Goal: Transaction & Acquisition: Purchase product/service

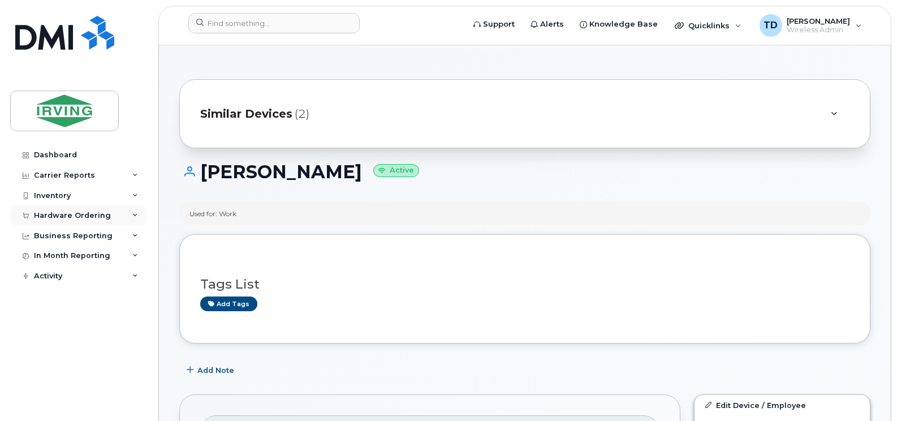
click at [133, 211] on div "Hardware Ordering" at bounding box center [78, 215] width 137 height 20
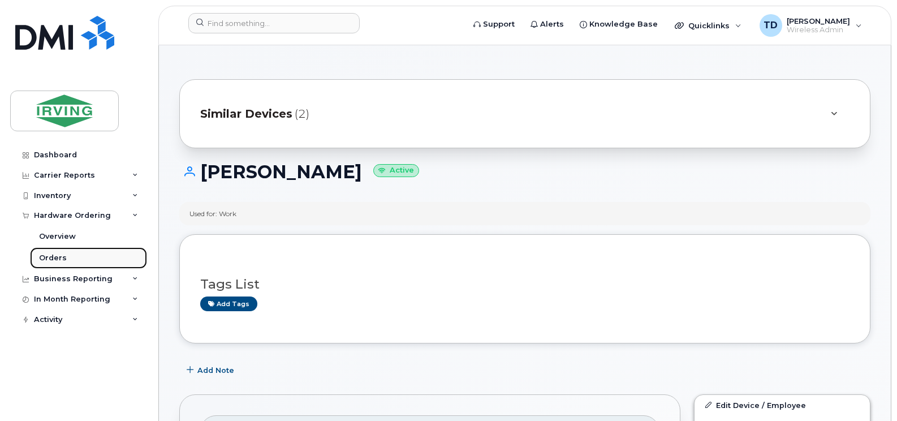
click at [51, 257] on div "Orders" at bounding box center [53, 258] width 28 height 10
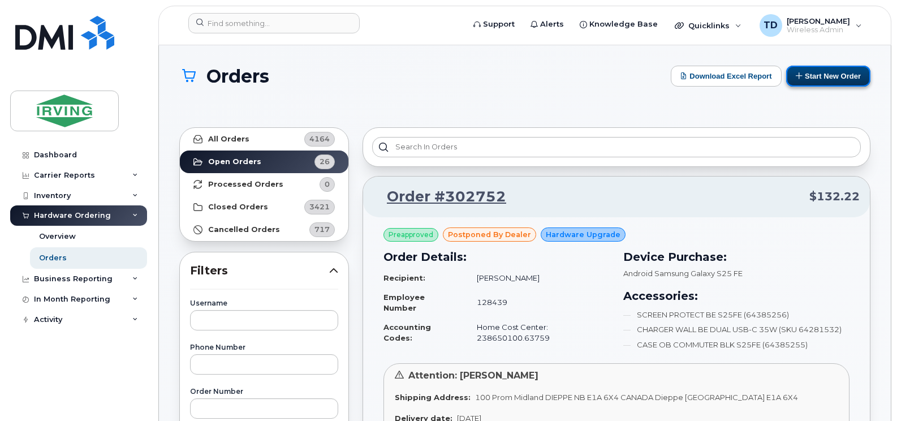
click at [812, 79] on button "Start New Order" at bounding box center [828, 76] width 84 height 21
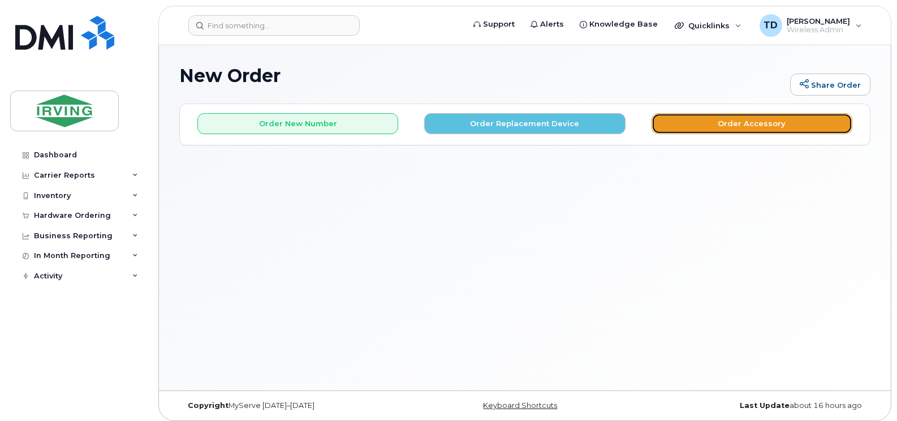
click at [750, 125] on button "Order Accessory" at bounding box center [751, 123] width 201 height 21
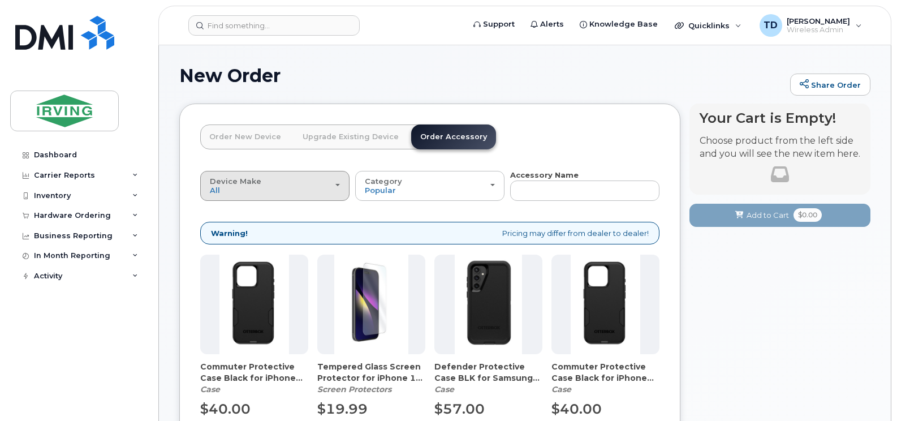
click at [259, 183] on div "Device Make All Android Cell Phone iPhone" at bounding box center [275, 186] width 130 height 18
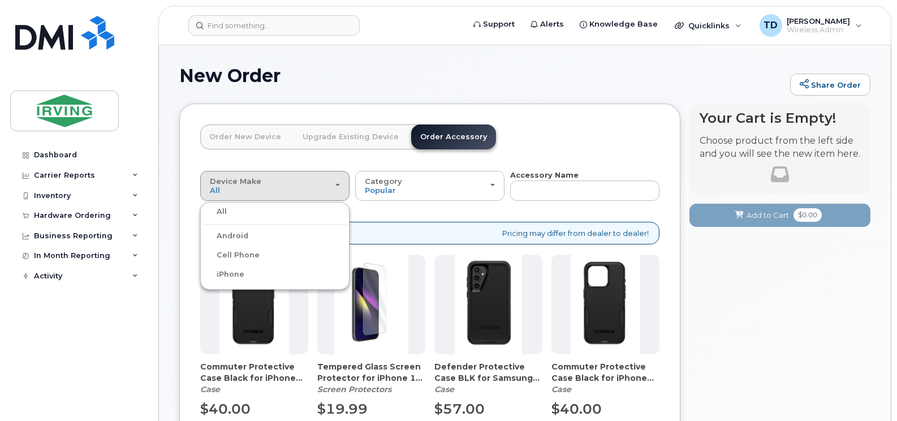
click at [238, 235] on label "Android" at bounding box center [225, 236] width 45 height 14
click at [0, 0] on input "Android" at bounding box center [0, 0] width 0 height 0
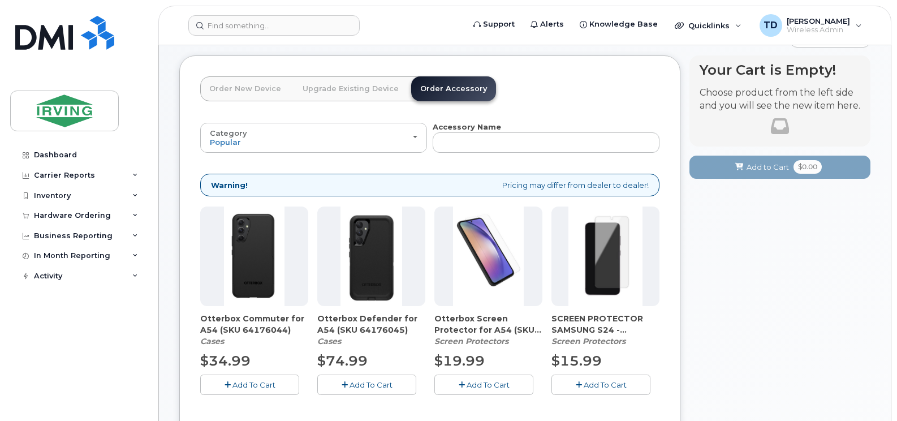
scroll to position [113, 0]
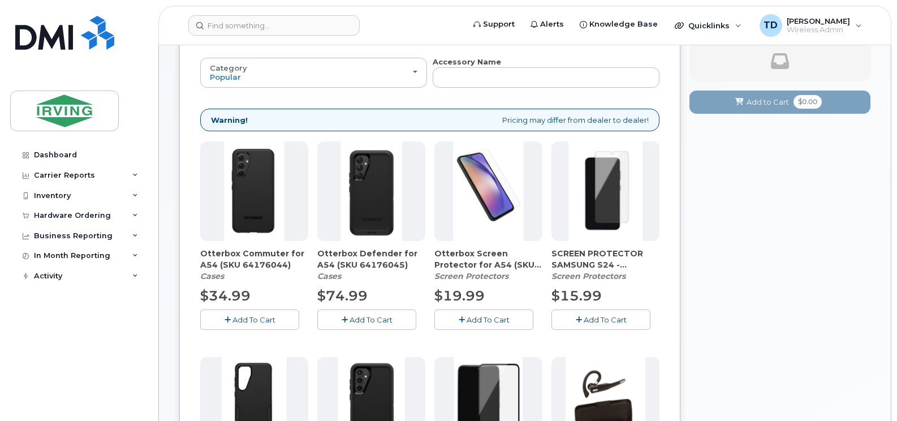
click at [483, 315] on span "Add To Cart" at bounding box center [487, 319] width 43 height 9
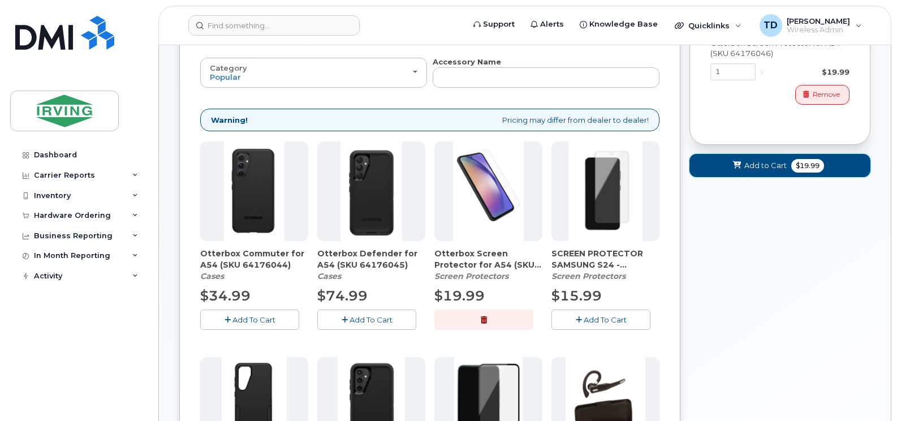
click at [750, 173] on button "Add to Cart $19.99" at bounding box center [779, 165] width 181 height 23
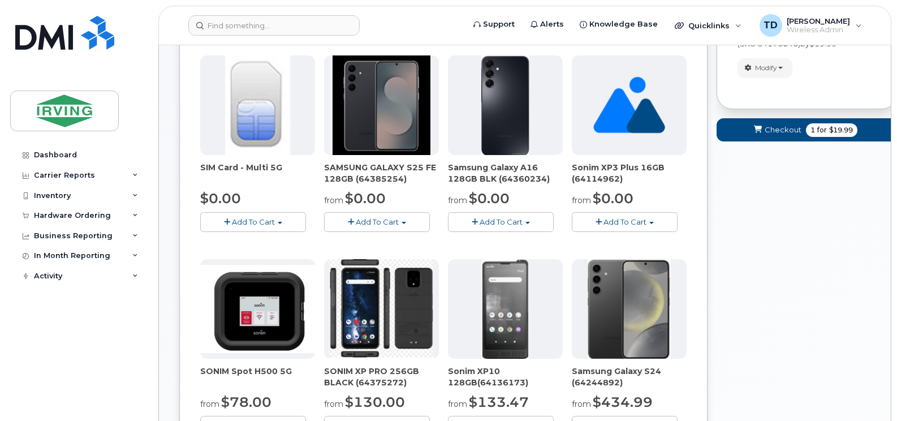
scroll to position [0, 0]
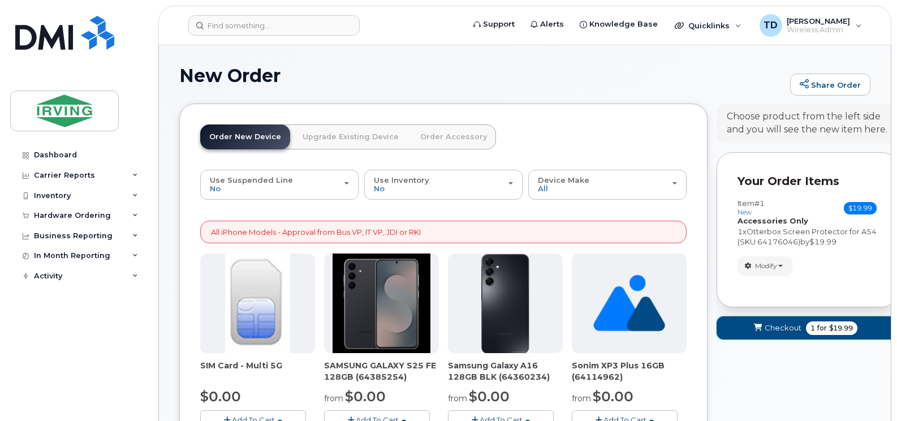
click at [773, 329] on span "Checkout" at bounding box center [782, 327] width 37 height 11
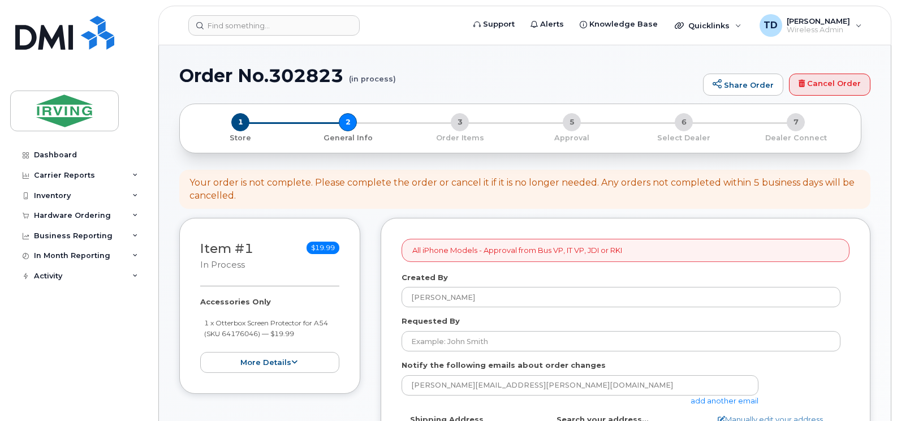
select select
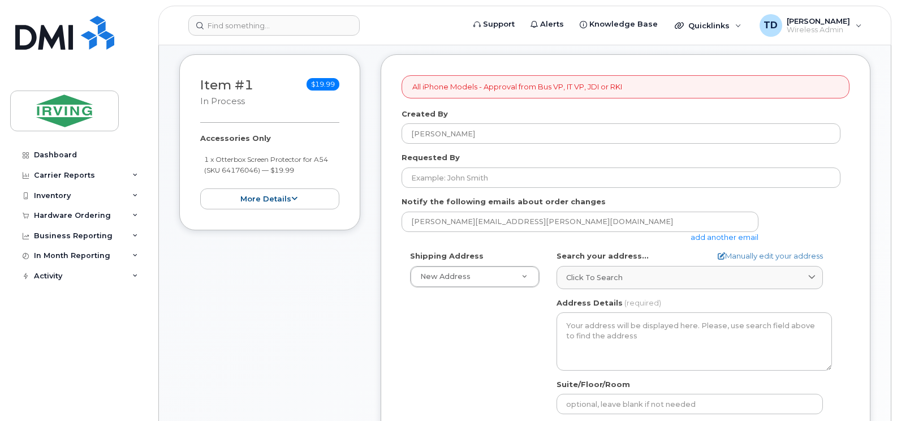
scroll to position [170, 0]
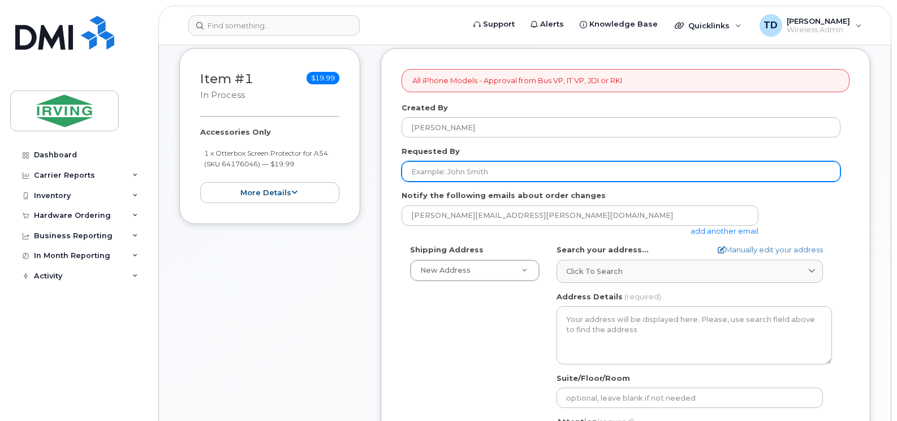
click at [462, 170] on input "Requested By" at bounding box center [620, 171] width 439 height 20
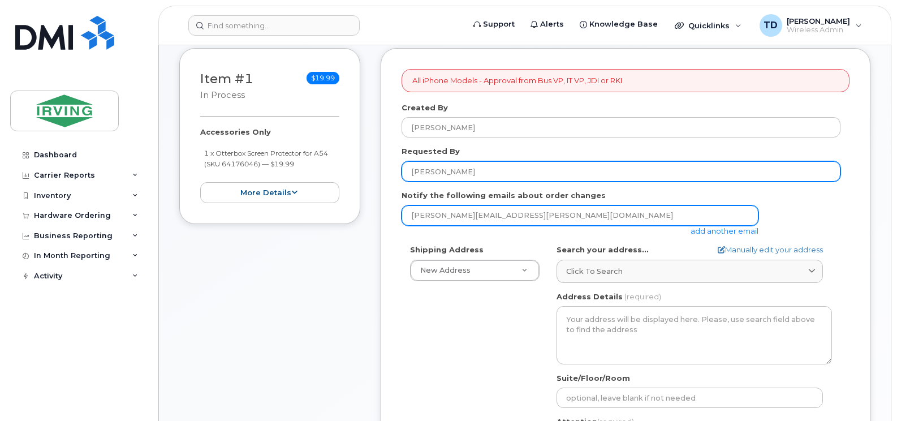
type input "[PERSON_NAME]"
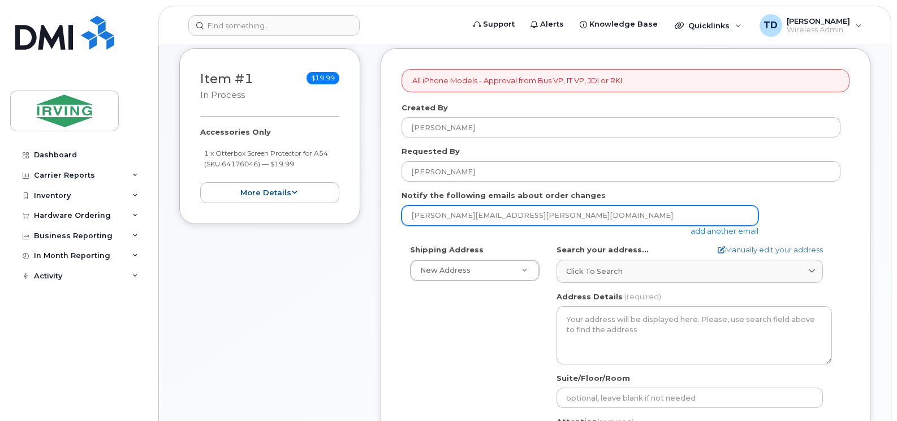
click at [492, 217] on input "downard.tricia@jdirving.com" at bounding box center [579, 215] width 357 height 20
type input "jdiswitchboard@jdirving.com"
select select
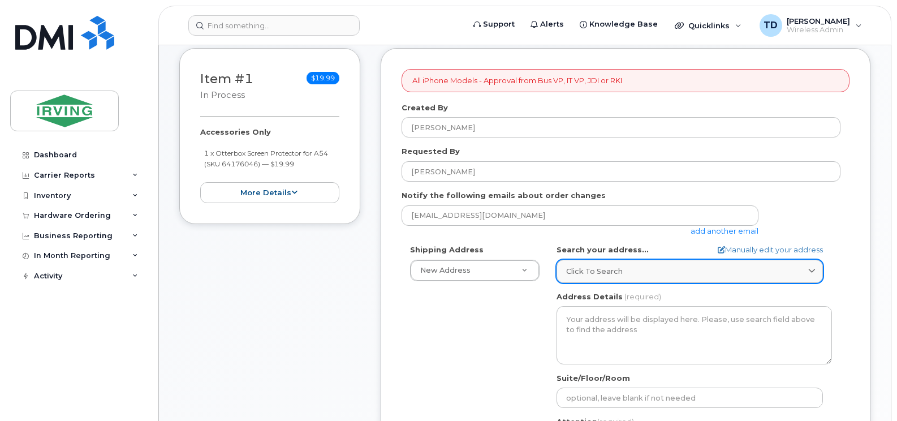
click at [611, 269] on span "Click to search" at bounding box center [594, 271] width 57 height 11
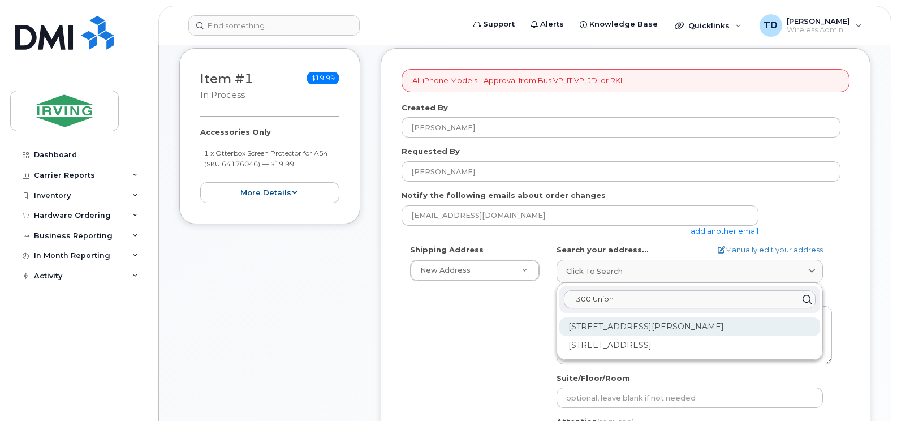
type input "300 Union"
click at [651, 329] on div "300 Union St Saint John NB E2L 4Z2" at bounding box center [689, 326] width 261 height 19
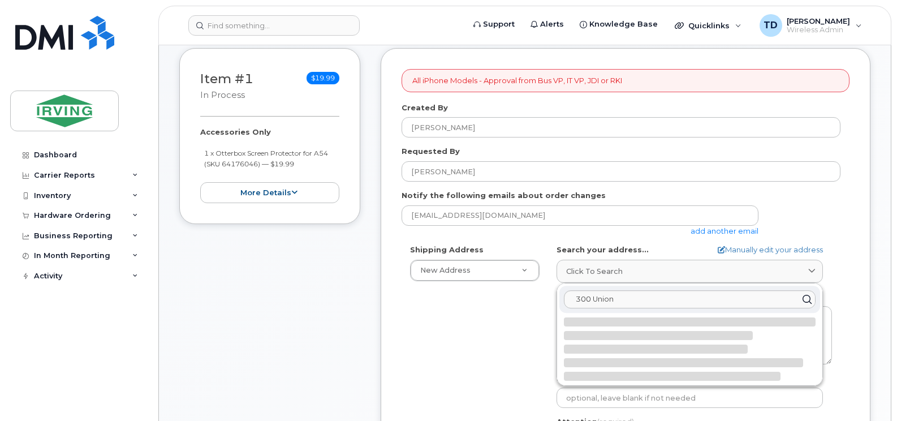
select select
type textarea "300 Union St SAINT JOHN NB E2L 4Z2 CANADA"
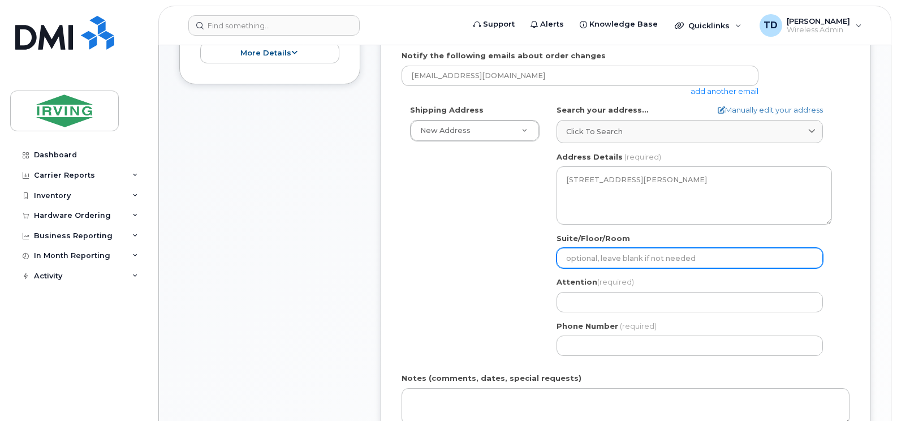
scroll to position [339, 0]
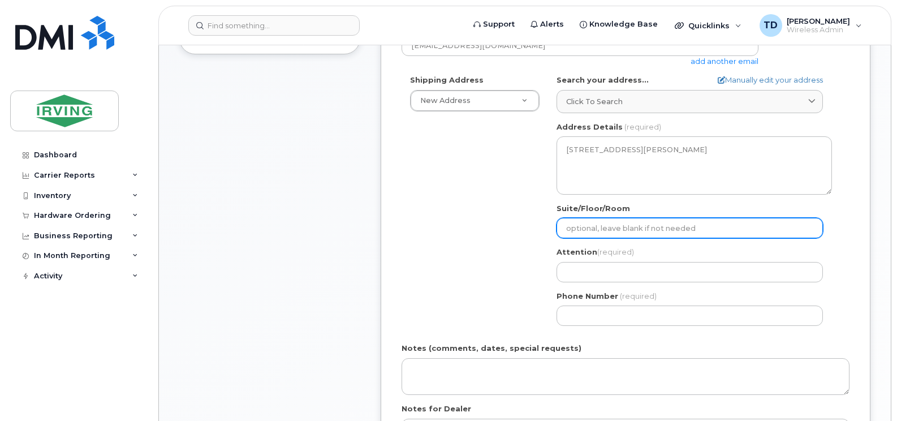
click at [623, 226] on input "Suite/Floor/Room" at bounding box center [689, 228] width 266 height 20
select select
type input "2"
select select
type input "2nd"
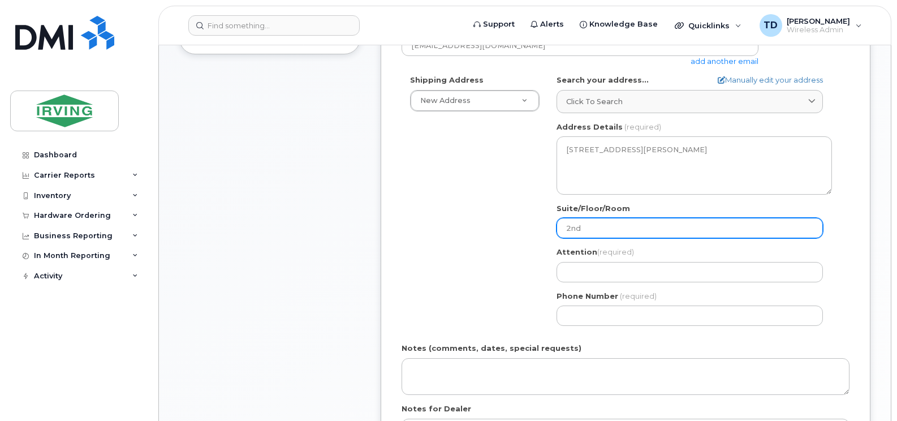
select select
type input "2nd"
select select
type input "2nd F"
select select
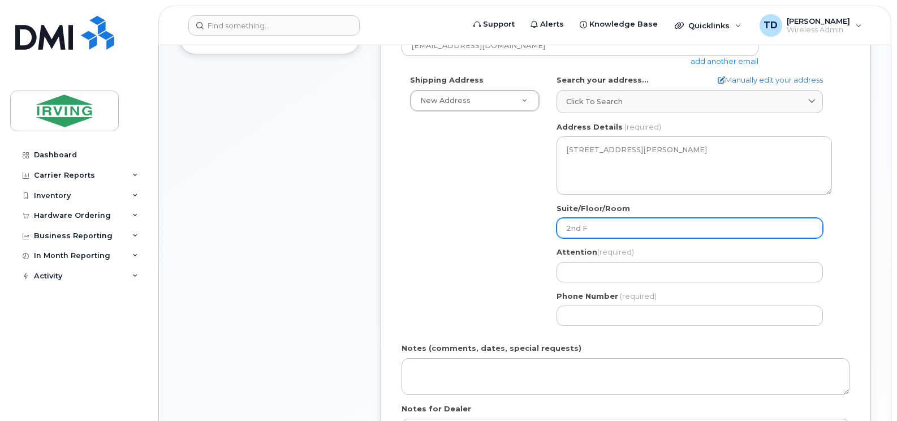
type input "2nd Fl"
select select
type input "2nd Flo"
select select
type input "2nd Floo"
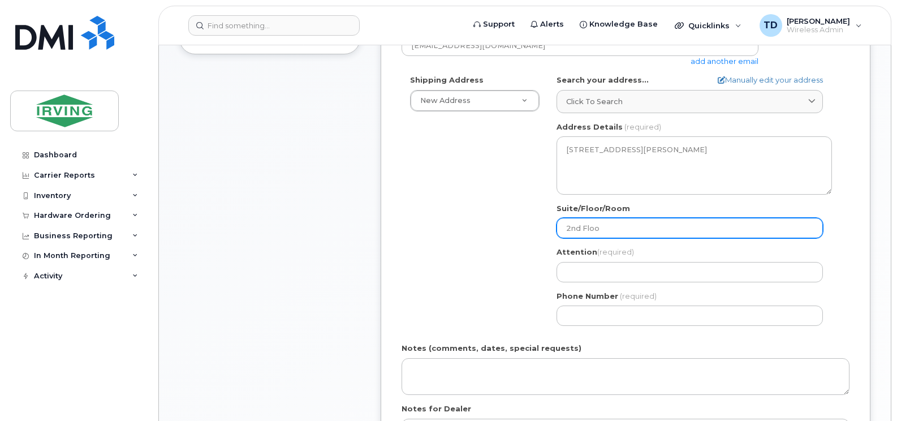
select select
type input "2nd Floor"
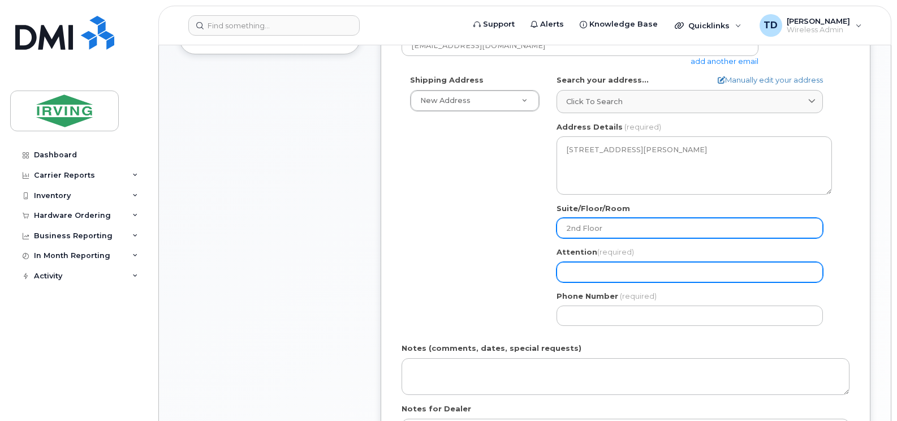
select select
type input "L"
select select
type input "Li"
select select
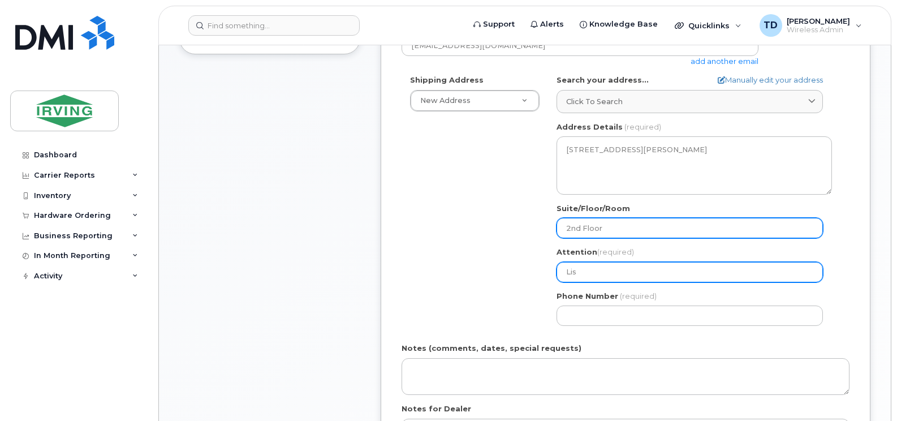
type input "Lisa"
select select
type input "Lisa"
select select
type input "Lisa C"
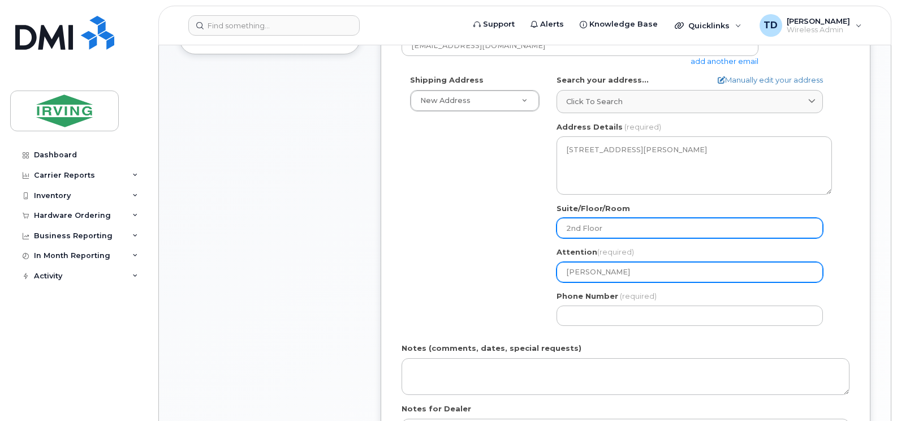
select select
type input "Lisa Ca"
select select
type input "Lisa Car"
select select
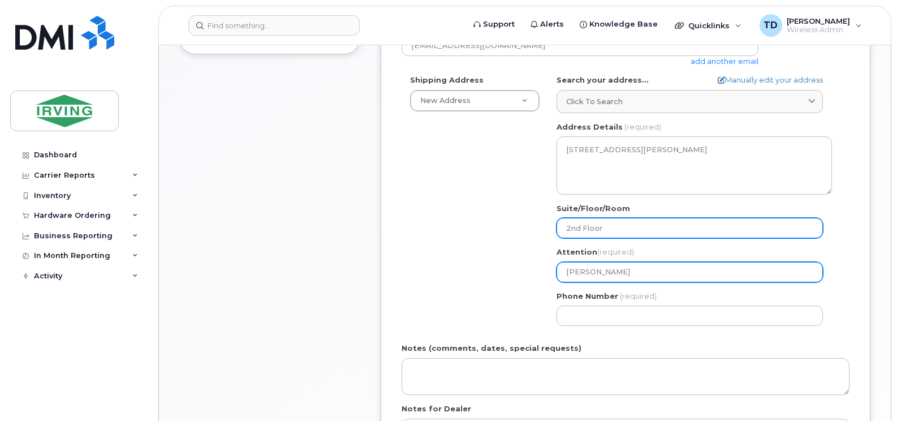
type input "Lisa Cars"
select select
type input "[PERSON_NAME]"
select select
type input "[PERSON_NAME]"
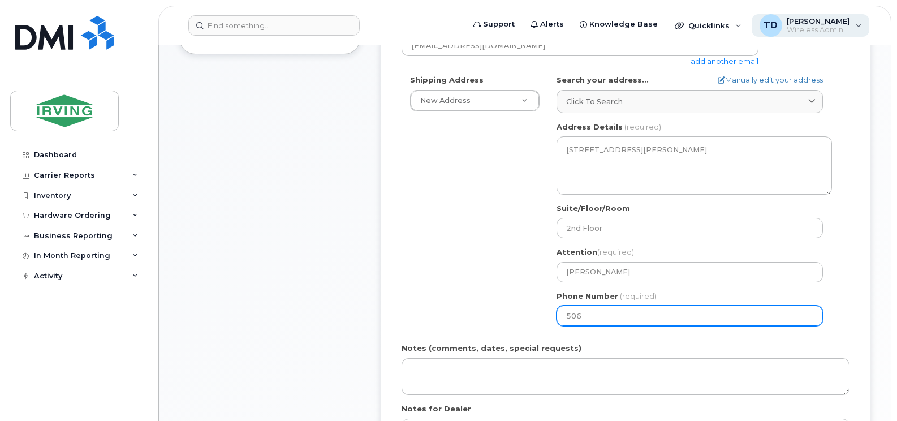
type input "506"
paste input "number"
click at [599, 316] on input "Phone Number" at bounding box center [689, 315] width 266 height 20
select select
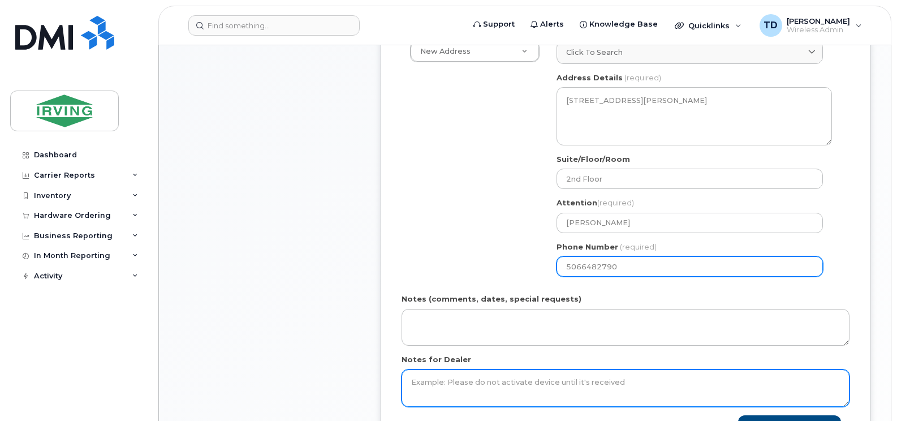
scroll to position [509, 0]
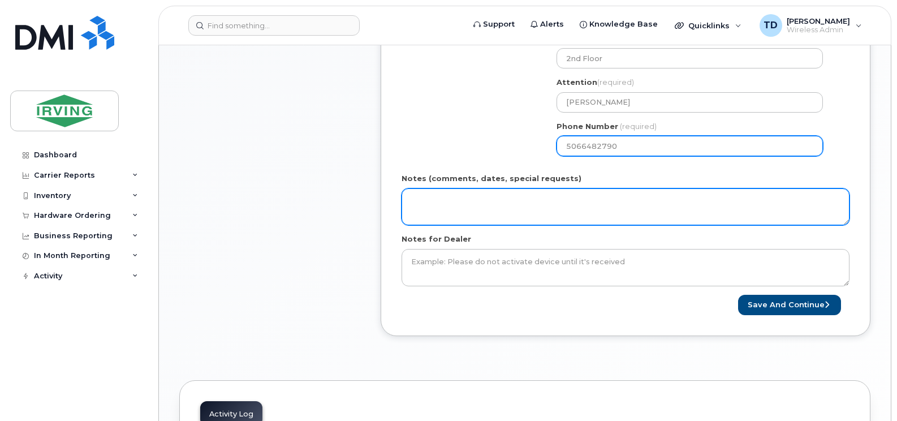
type input "5066482790"
click at [492, 197] on textarea "Notes (comments, dates, special requests)" at bounding box center [625, 206] width 448 height 37
click at [486, 202] on textarea "Order #" at bounding box center [625, 206] width 448 height 37
paste textarea "2303011071"
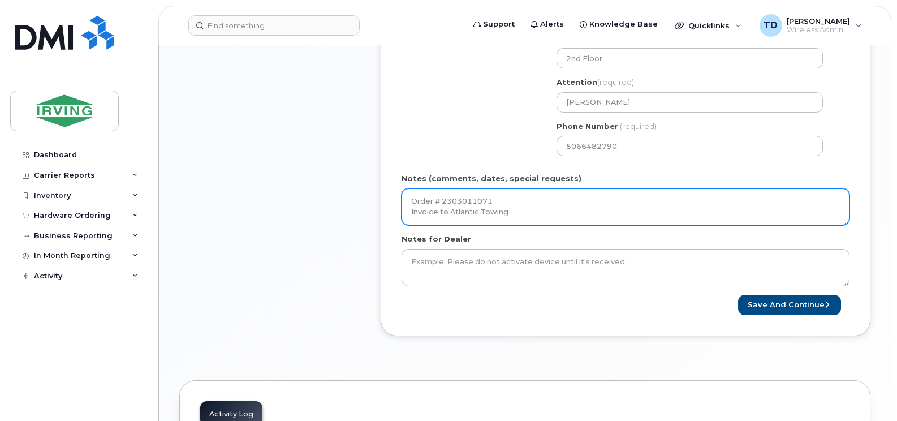
scroll to position [565, 0]
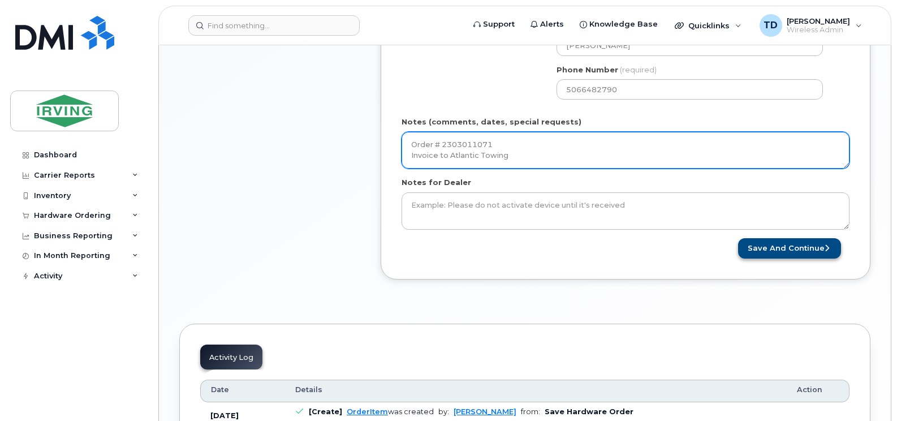
type textarea "Order # 2303011071 Invoice to Atlantic Towing"
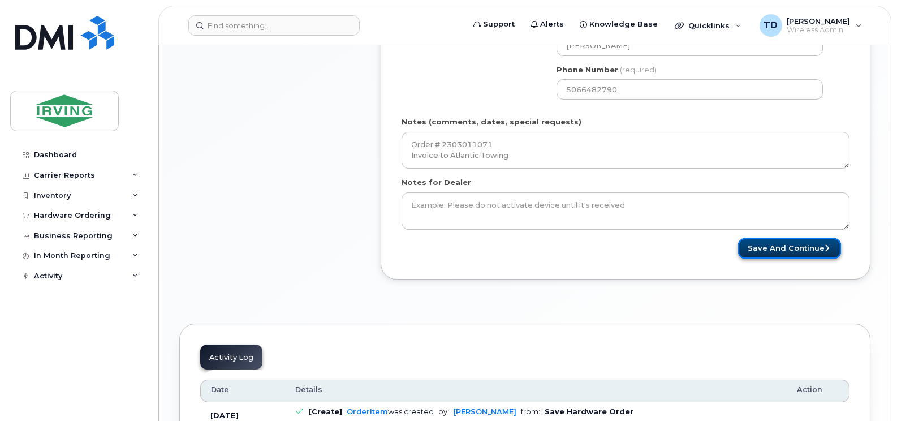
click at [771, 239] on button "Save and Continue" at bounding box center [789, 248] width 103 height 21
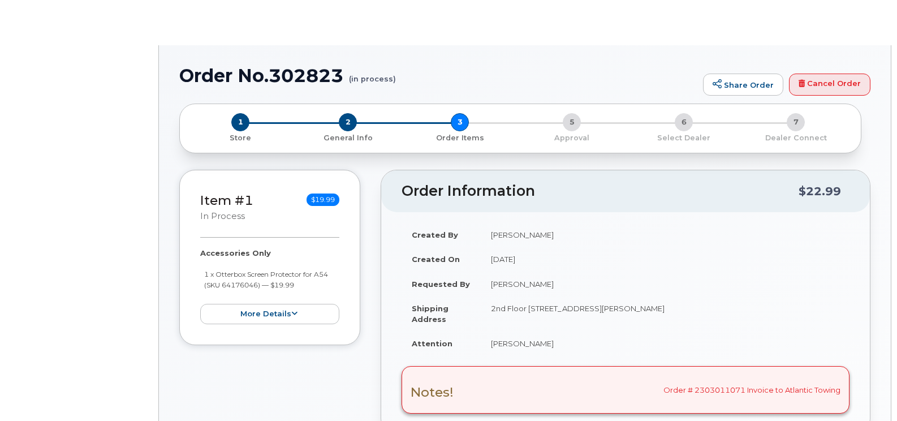
radio input "true"
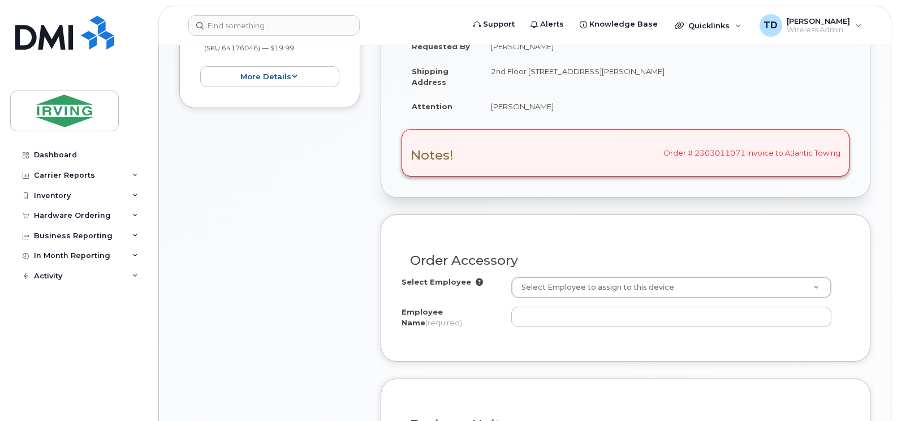
scroll to position [339, 0]
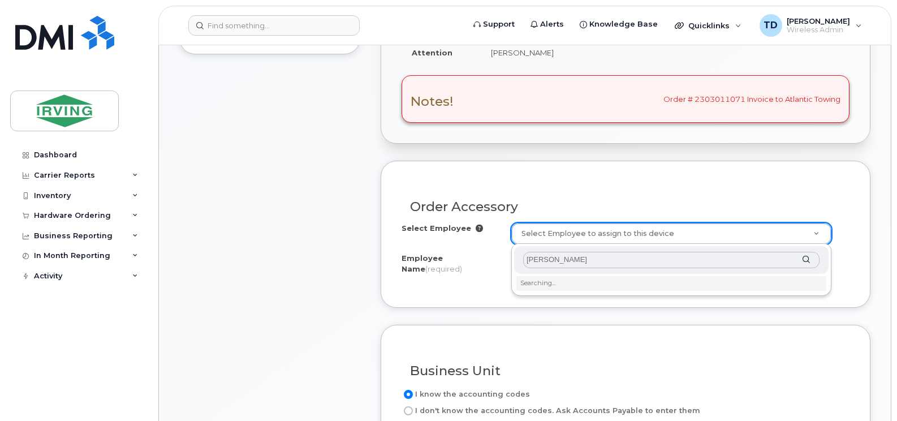
click at [600, 256] on input "[PERSON_NAME]" at bounding box center [671, 260] width 296 height 16
type input "[PERSON_NAME]"
type input "farren"
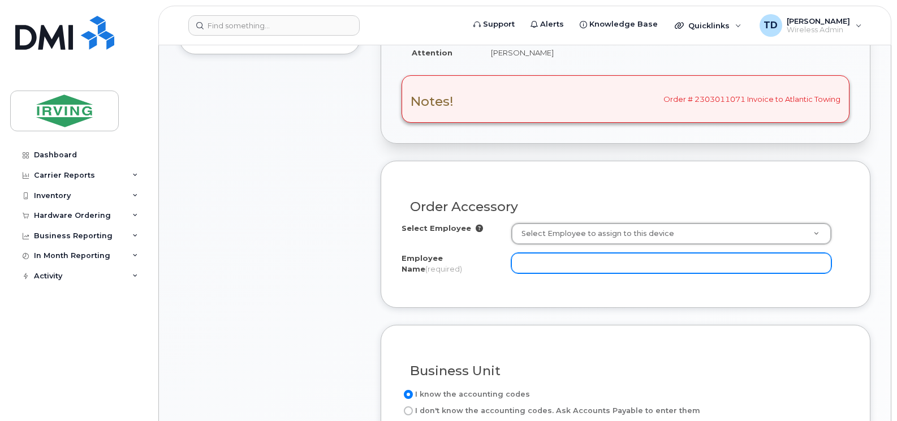
click at [524, 266] on input "Employee Name (required)" at bounding box center [671, 263] width 320 height 20
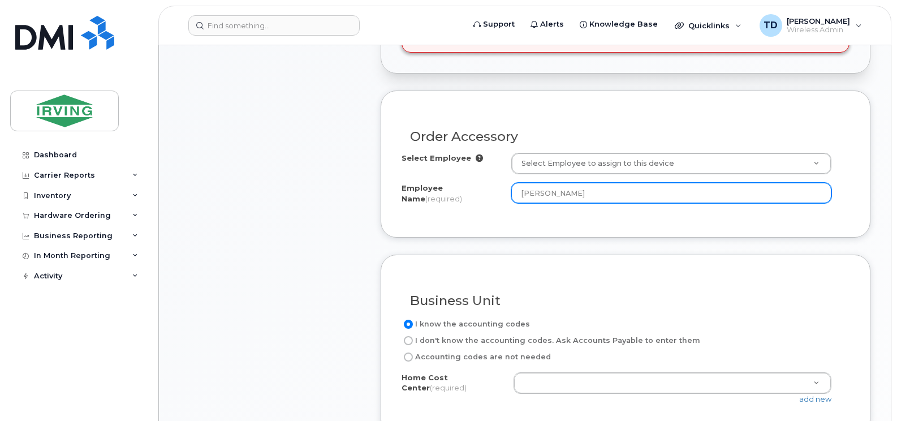
scroll to position [509, 0]
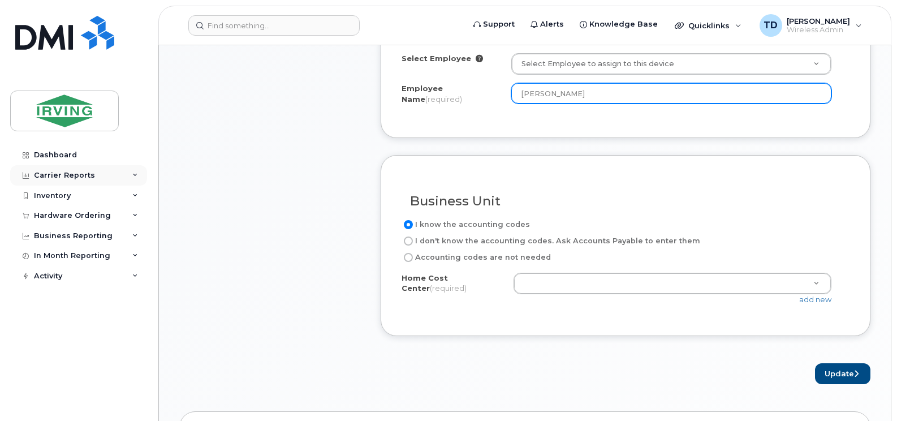
type input "[PERSON_NAME]"
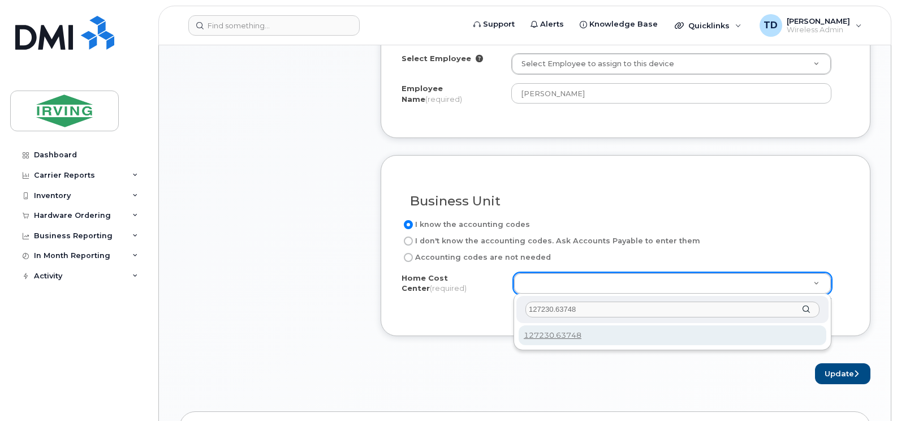
type input "127230.63748"
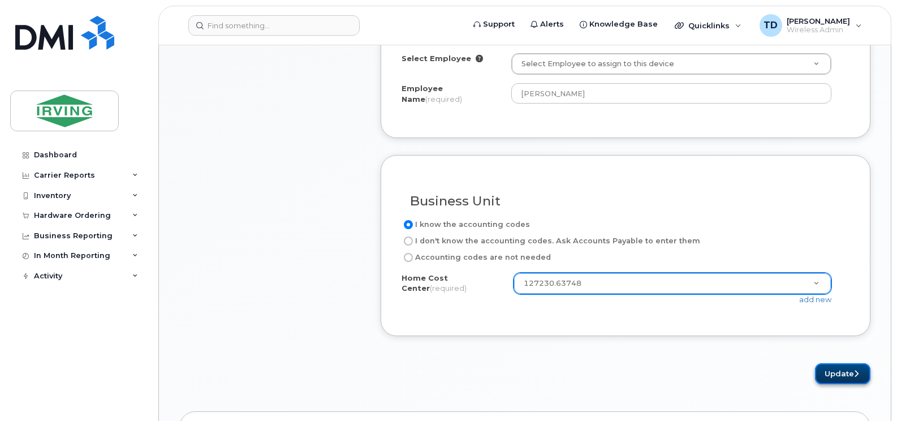
click at [862, 376] on button "Update" at bounding box center [842, 373] width 55 height 21
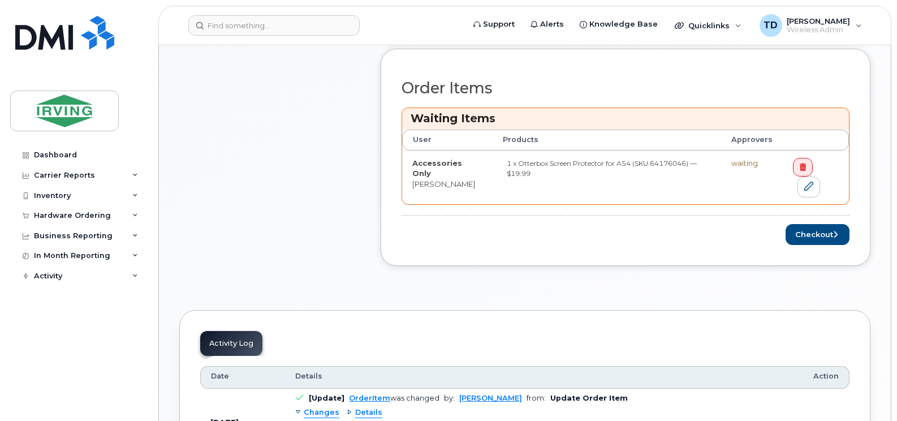
scroll to position [339, 0]
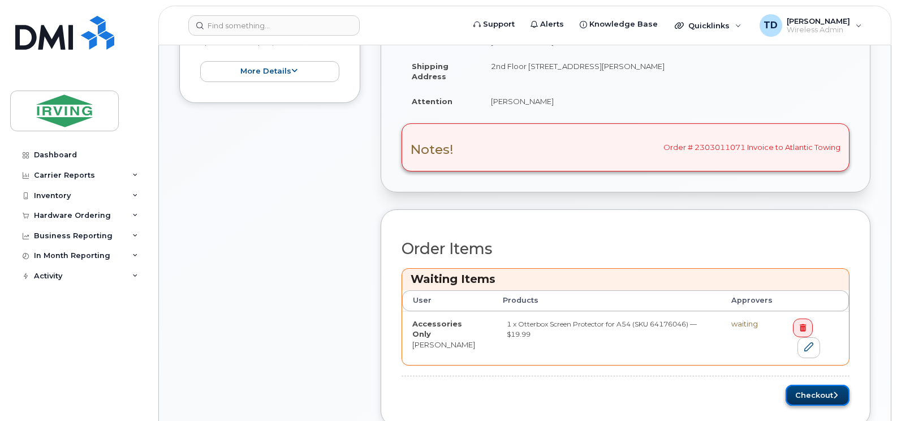
click at [819, 396] on button "Checkout" at bounding box center [817, 394] width 64 height 21
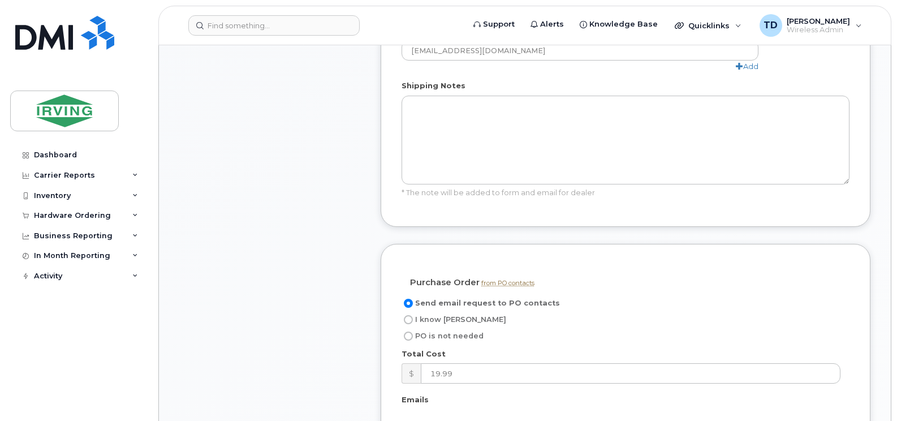
scroll to position [961, 0]
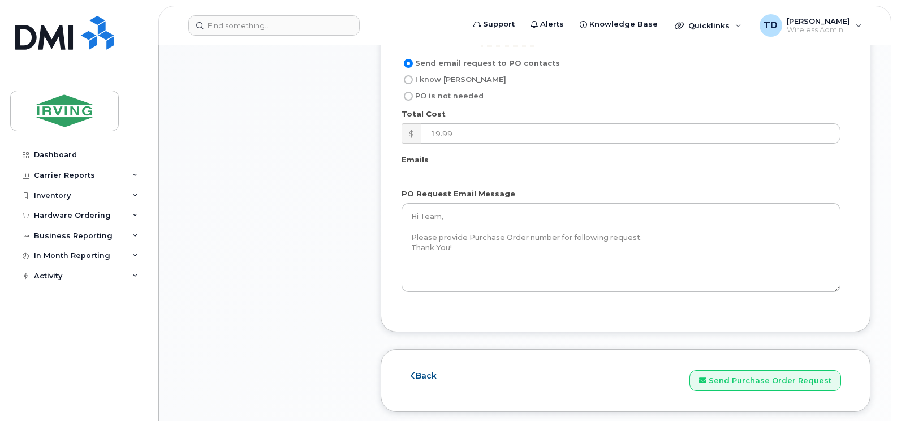
drag, startPoint x: 447, startPoint y: 80, endPoint x: 456, endPoint y: 105, distance: 26.7
click at [447, 80] on span "I know [PERSON_NAME]" at bounding box center [460, 79] width 91 height 8
click at [413, 80] on input "I know [PERSON_NAME]" at bounding box center [408, 79] width 9 height 9
radio input "true"
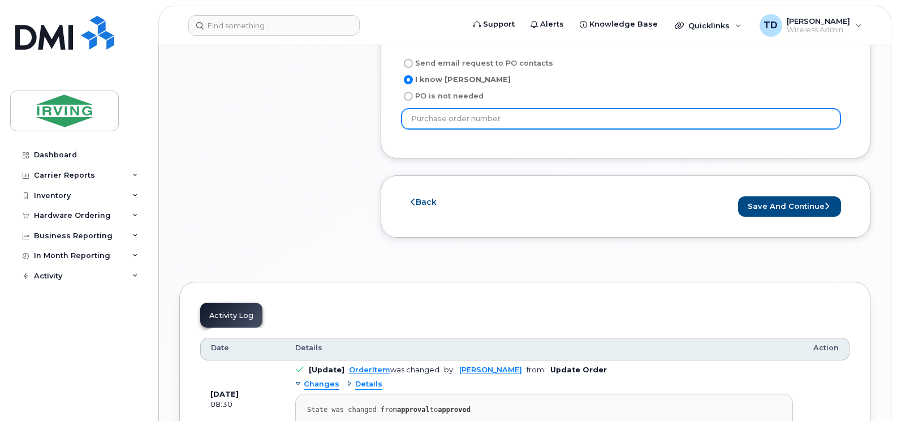
click at [484, 118] on input "text" at bounding box center [620, 119] width 439 height 20
paste input "3135175"
type input "3135175"
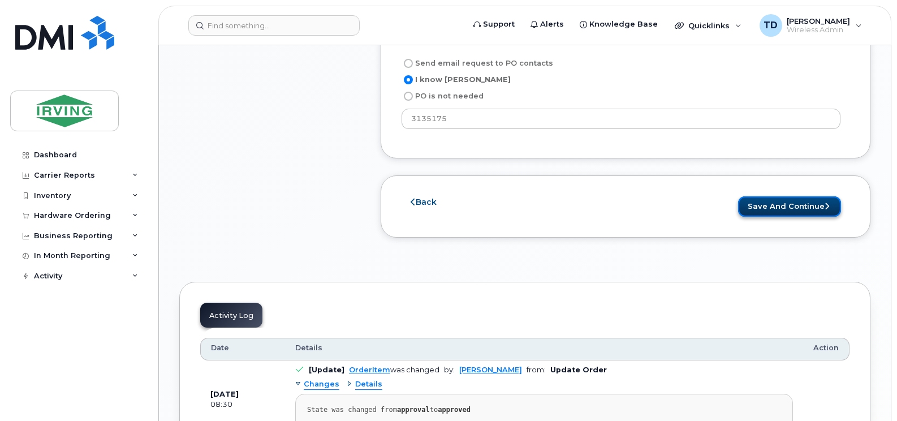
click at [763, 208] on button "Save and Continue" at bounding box center [789, 206] width 103 height 21
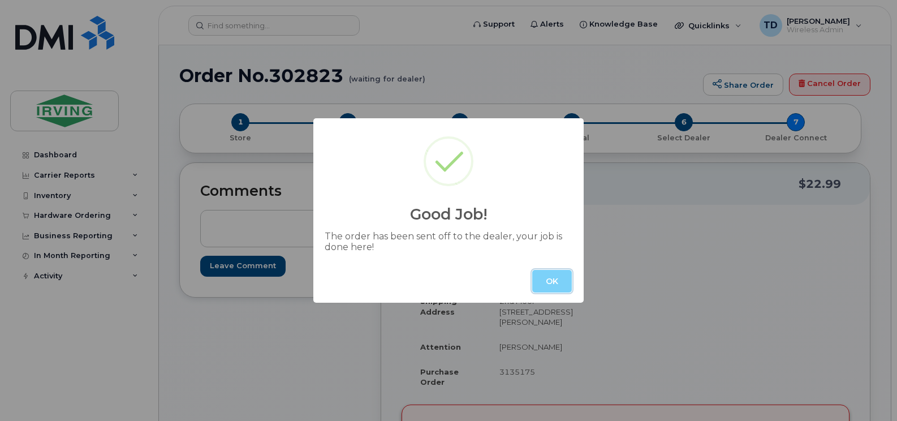
drag, startPoint x: 548, startPoint y: 276, endPoint x: 866, endPoint y: 212, distance: 324.2
click at [548, 276] on button "OK" at bounding box center [552, 281] width 40 height 23
